Goal: Navigation & Orientation: Find specific page/section

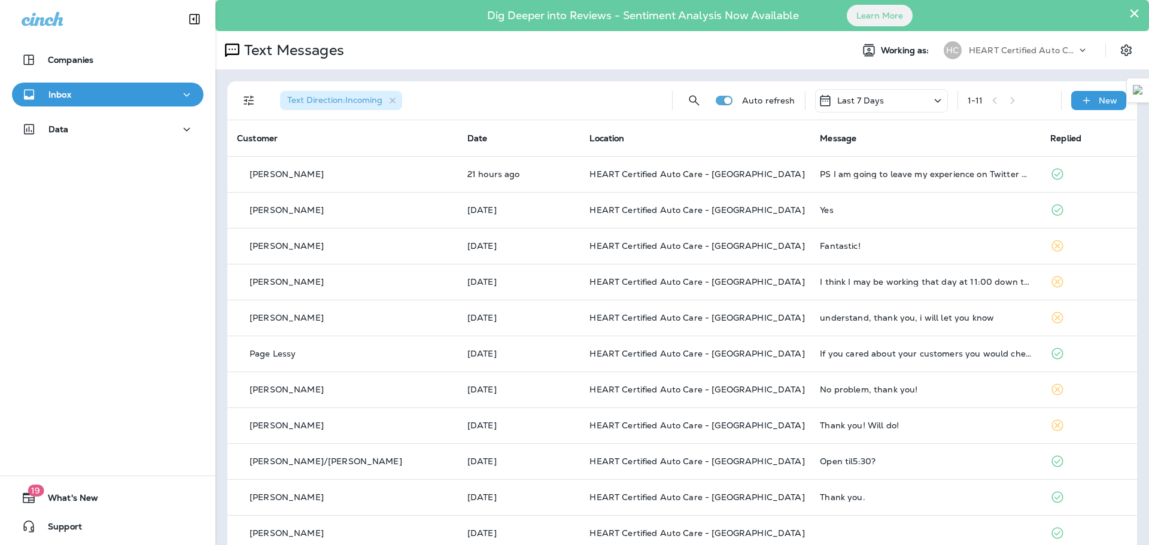
click at [98, 101] on div "Inbox" at bounding box center [108, 94] width 172 height 15
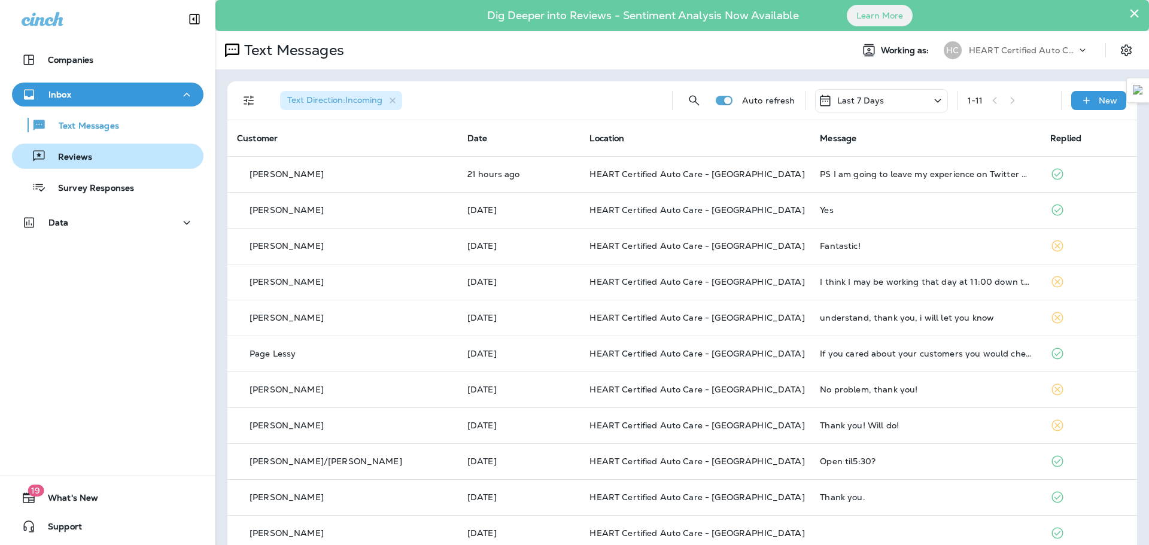
click at [101, 157] on div "Reviews" at bounding box center [108, 156] width 182 height 18
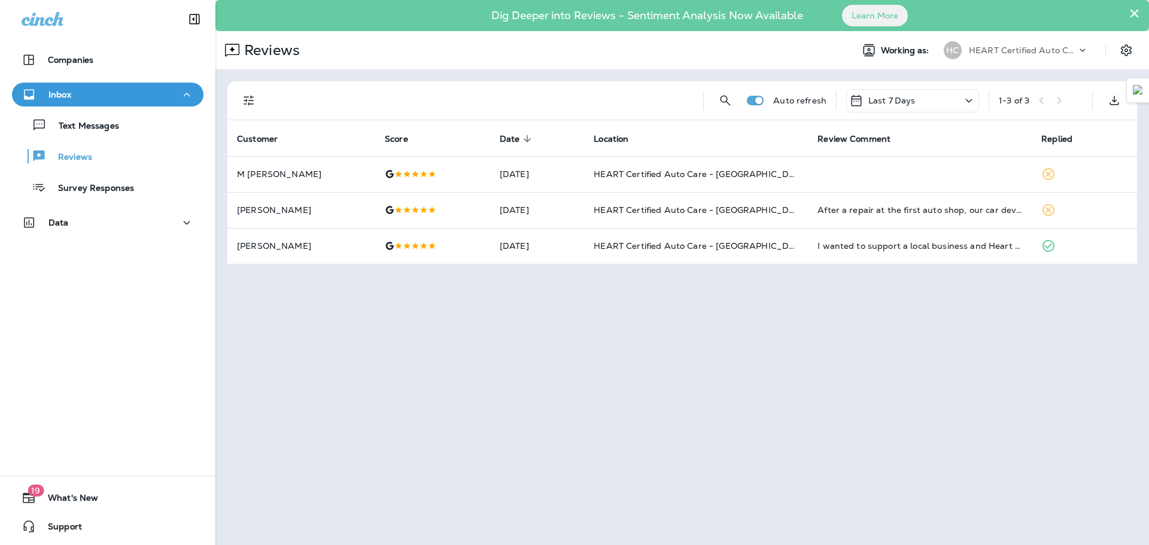
click at [128, 96] on div "Inbox" at bounding box center [108, 94] width 172 height 15
click at [90, 97] on div "Inbox" at bounding box center [108, 94] width 172 height 15
click at [76, 165] on div "Reviews" at bounding box center [54, 156] width 75 height 18
click at [72, 93] on div "Inbox" at bounding box center [108, 94] width 172 height 15
click at [91, 99] on div "Inbox" at bounding box center [108, 94] width 172 height 15
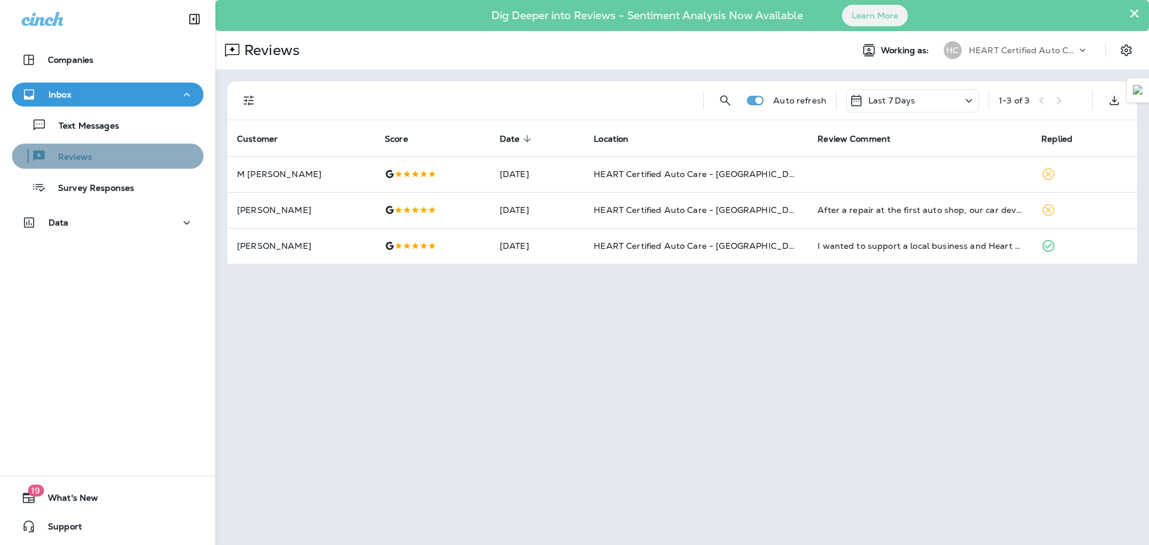
click at [139, 159] on div "Reviews" at bounding box center [108, 156] width 182 height 18
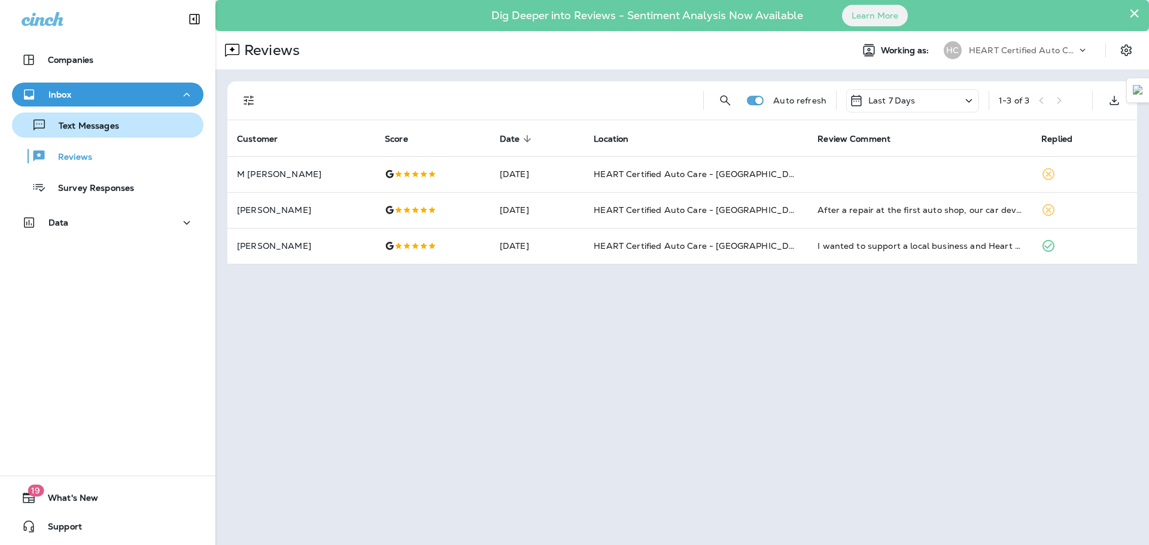
click at [123, 129] on div "Text Messages" at bounding box center [108, 125] width 182 height 18
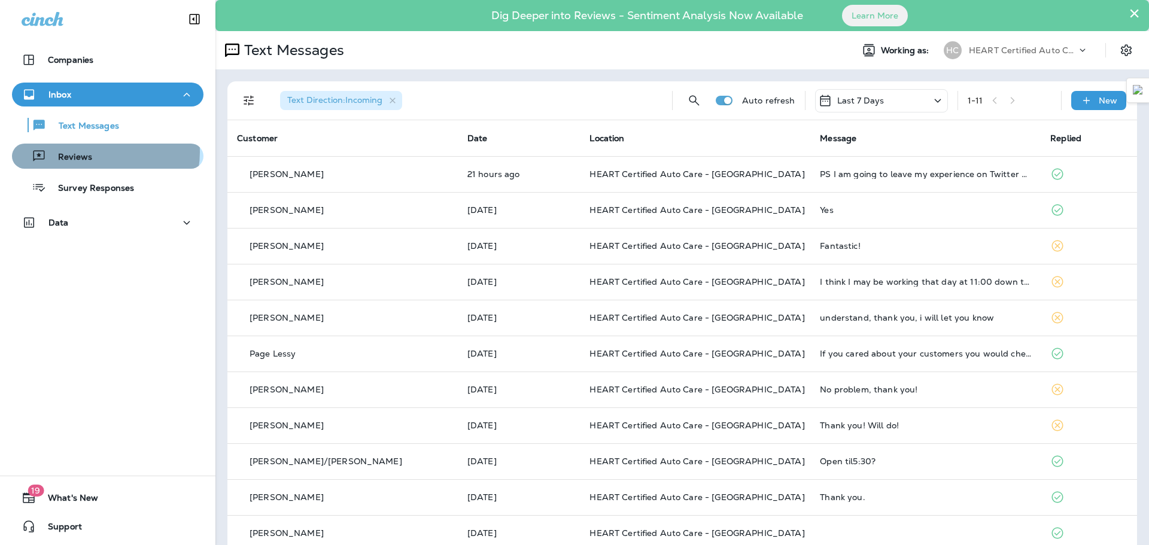
click at [99, 152] on div "Reviews" at bounding box center [108, 156] width 182 height 18
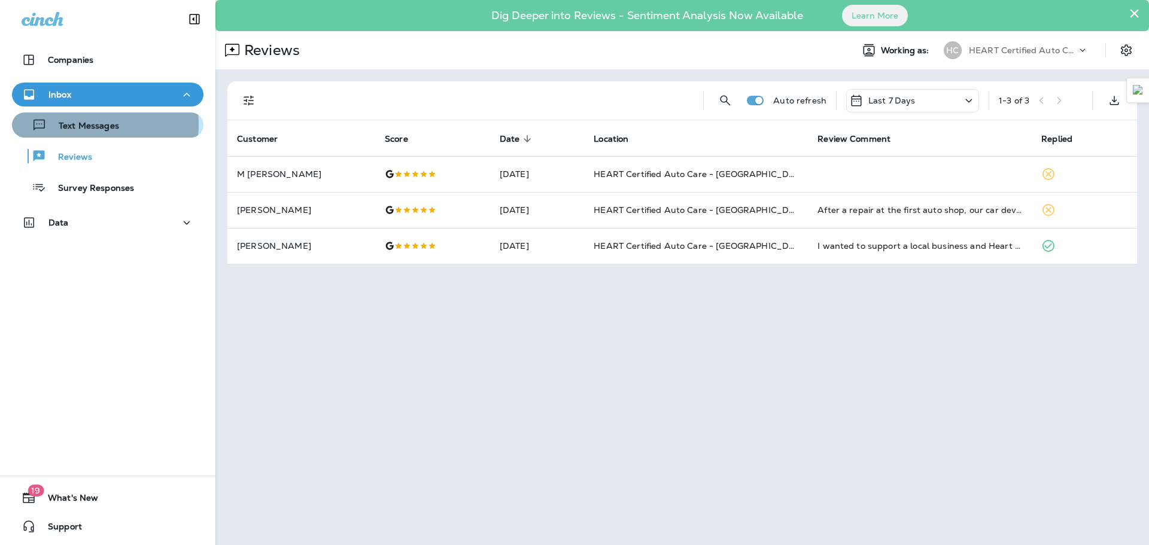
click at [88, 124] on p "Text Messages" at bounding box center [83, 126] width 72 height 11
